Goal: Task Accomplishment & Management: Manage account settings

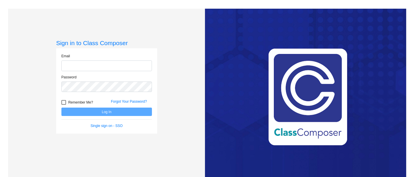
type input "[EMAIL_ADDRESS][DOMAIN_NAME]"
click at [120, 112] on button "Log In" at bounding box center [106, 111] width 91 height 8
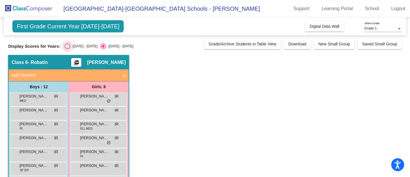
click at [68, 43] on div "Select an option" at bounding box center [68, 46] width 6 height 6
click at [68, 49] on input "[DATE] - [DATE]" at bounding box center [67, 49] width 0 height 0
radio input "true"
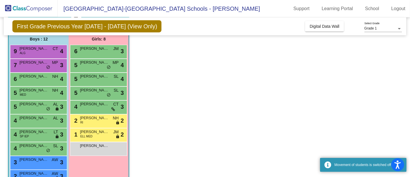
scroll to position [50, 0]
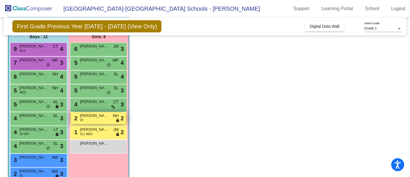
click at [95, 114] on span "[PERSON_NAME]" at bounding box center [94, 116] width 29 height 6
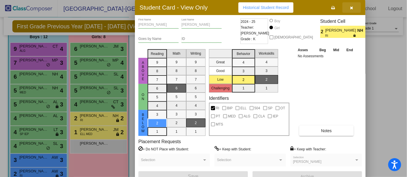
click at [351, 7] on icon "button" at bounding box center [352, 8] width 3 height 4
